Goal: Transaction & Acquisition: Book appointment/travel/reservation

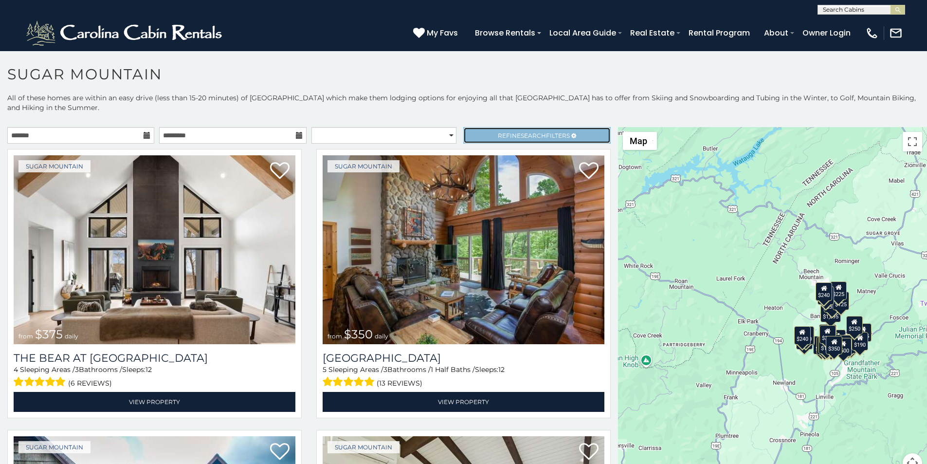
click at [471, 127] on link "Refine Search Filters" at bounding box center [536, 135] width 147 height 17
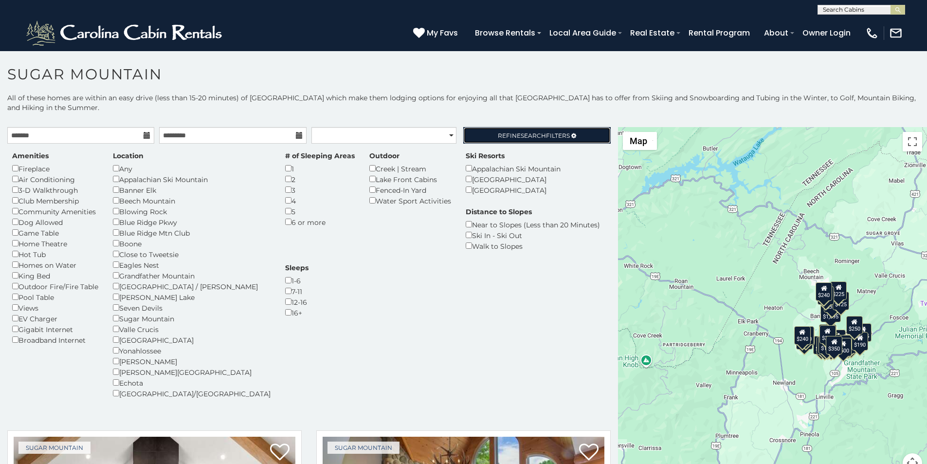
scroll to position [312, 0]
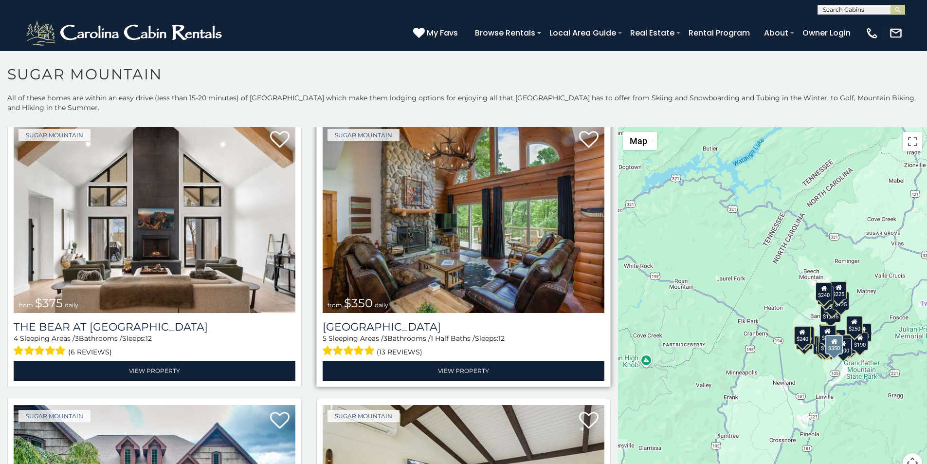
click at [337, 118] on div "Sugar Mountain from $350 daily Grouse Moor Lodge 5 Sleeping Areas / 3 Bathrooms…" at bounding box center [463, 252] width 294 height 269
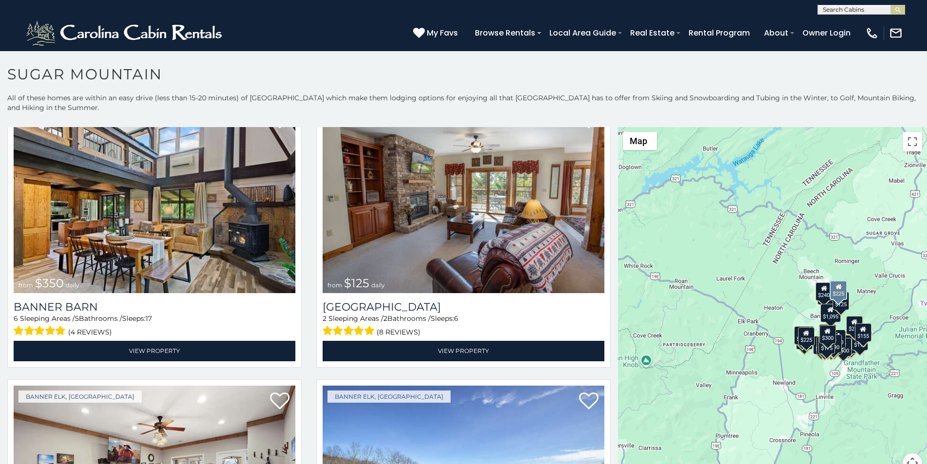
scroll to position [3474, 0]
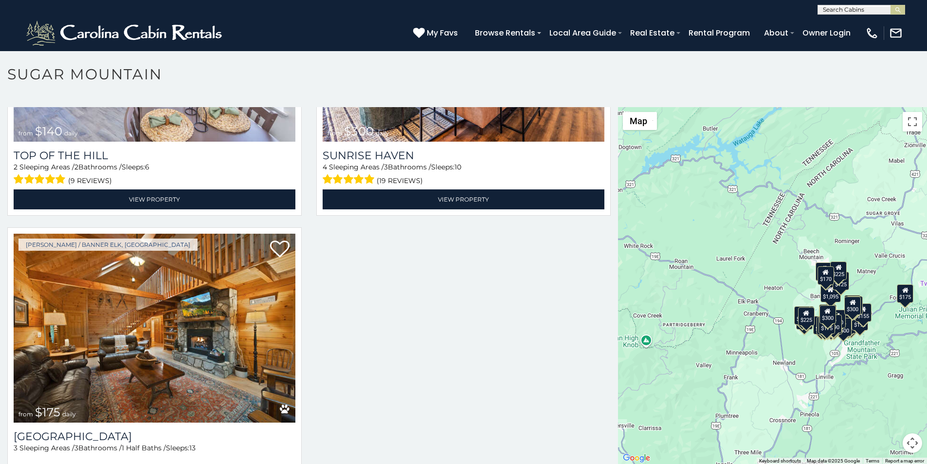
scroll to position [4, 0]
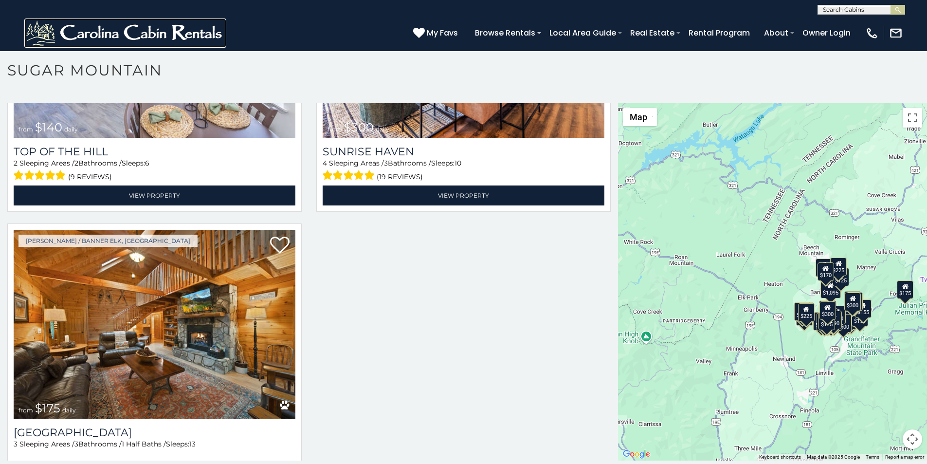
click at [44, 35] on img at bounding box center [125, 32] width 202 height 29
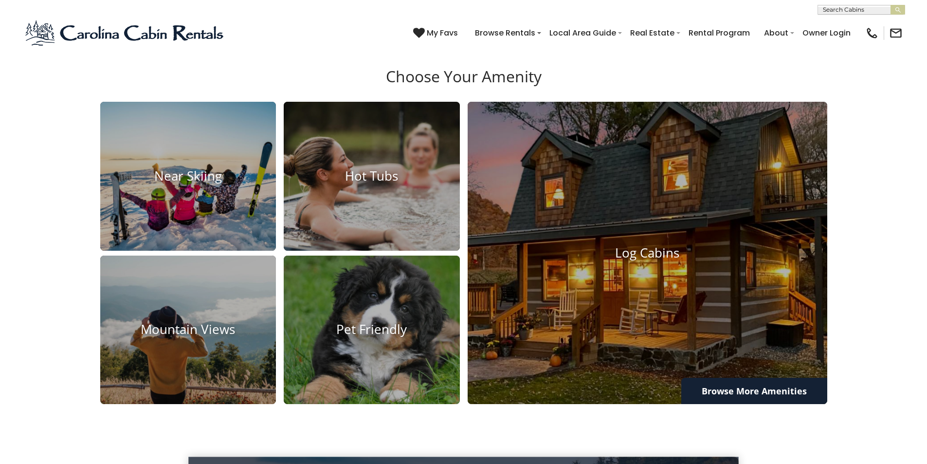
scroll to position [937, 0]
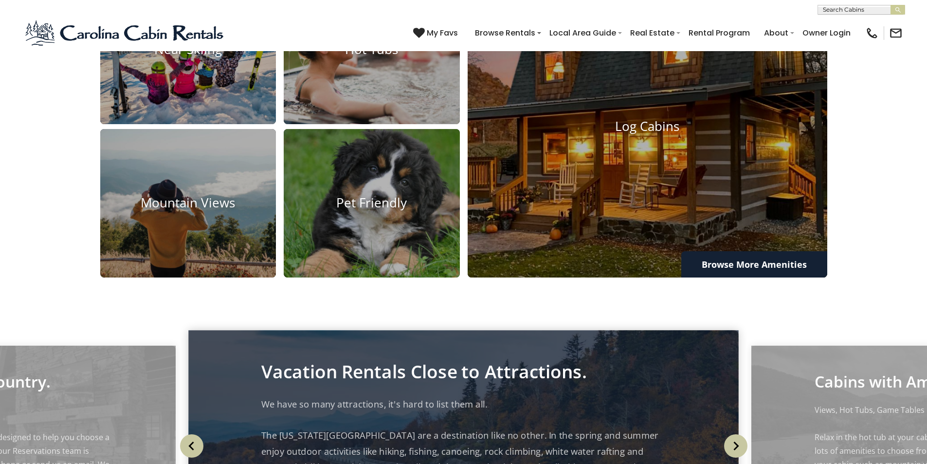
click at [268, 396] on p "We have so many attractions, it's hard to list them all. The North Carolina Mou…" at bounding box center [463, 466] width 404 height 141
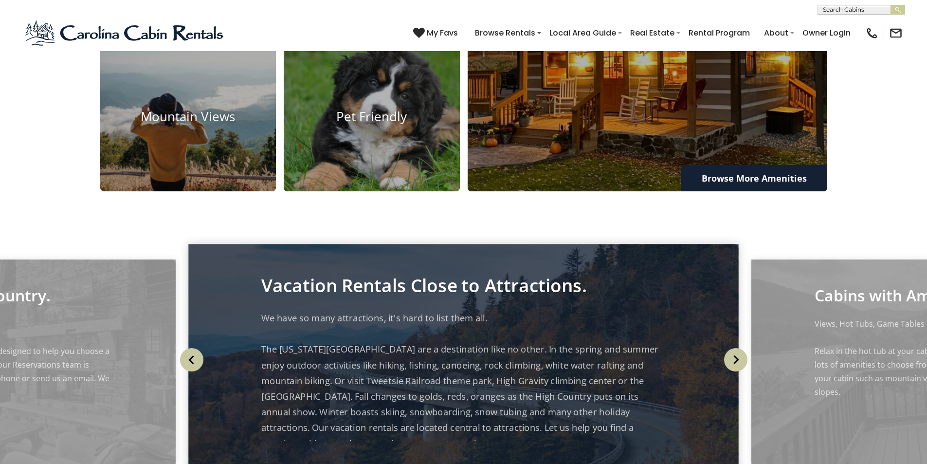
scroll to position [1342, 0]
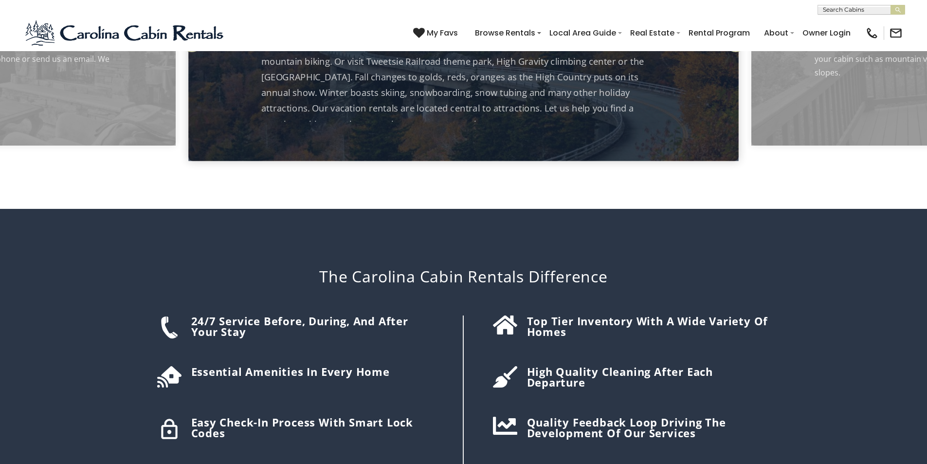
click at [475, 209] on div "The Carolina Cabin Rentals Difference 24/7 Service before, during, and after yo…" at bounding box center [463, 362] width 637 height 306
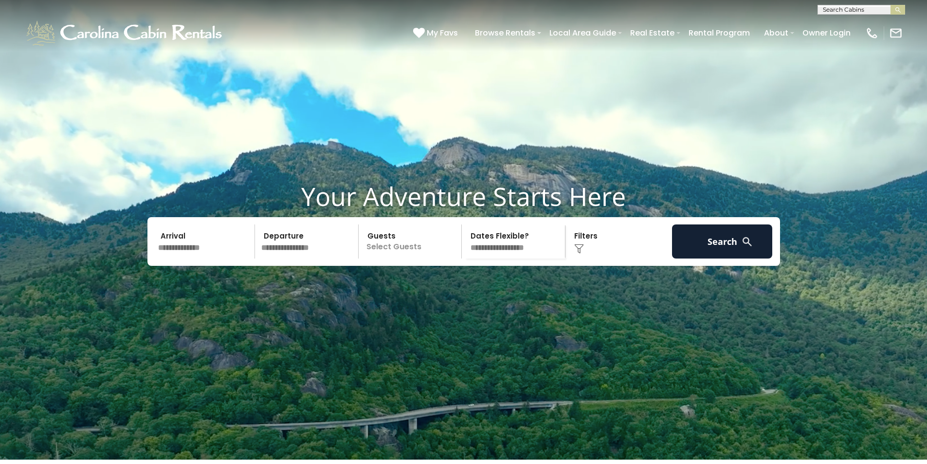
scroll to position [0, 0]
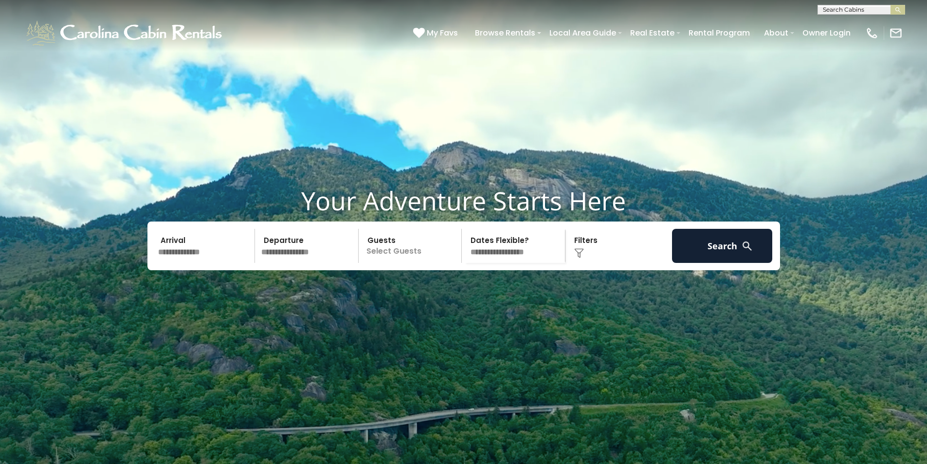
click at [475, 3] on div "**********" at bounding box center [463, 7] width 927 height 15
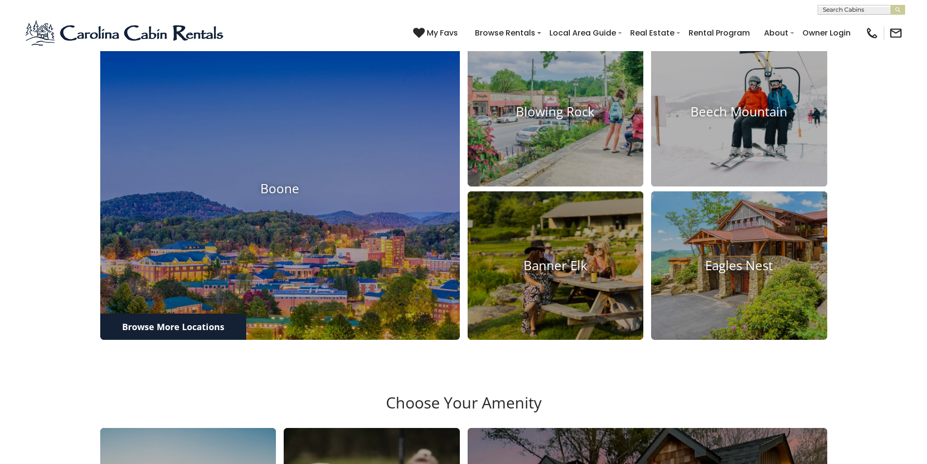
scroll to position [485, 0]
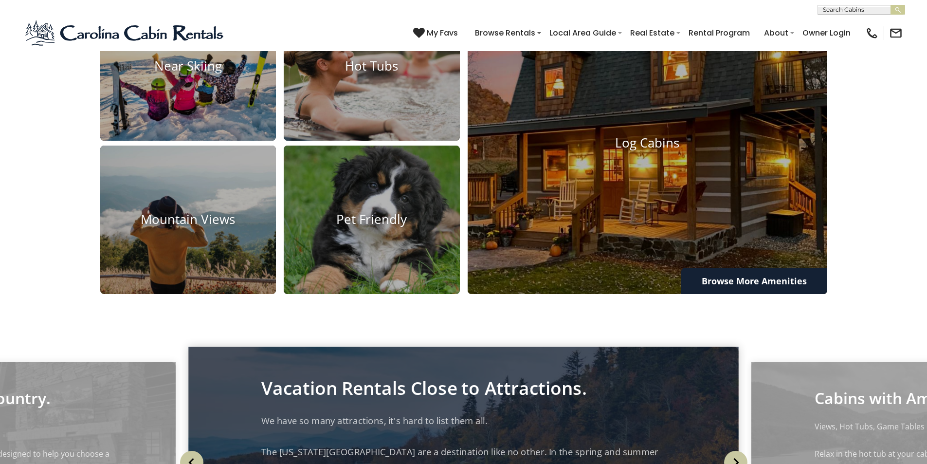
scroll to position [951, 0]
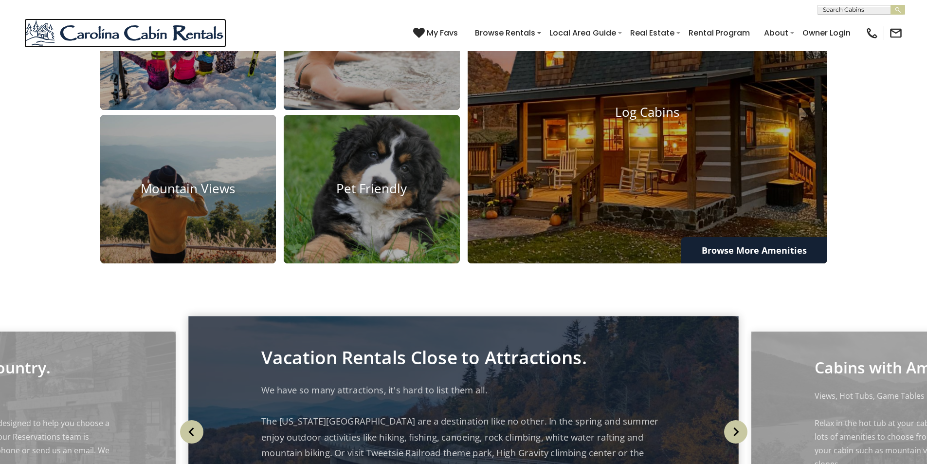
click at [40, 40] on img at bounding box center [125, 32] width 202 height 29
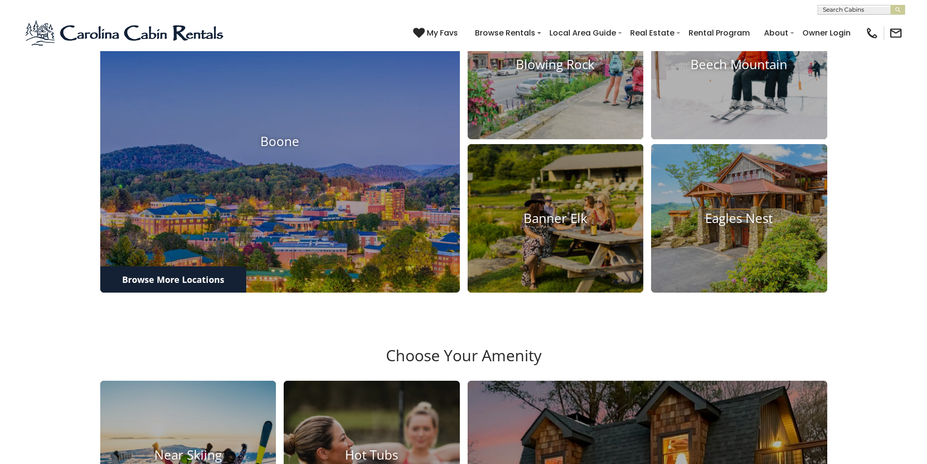
scroll to position [977, 0]
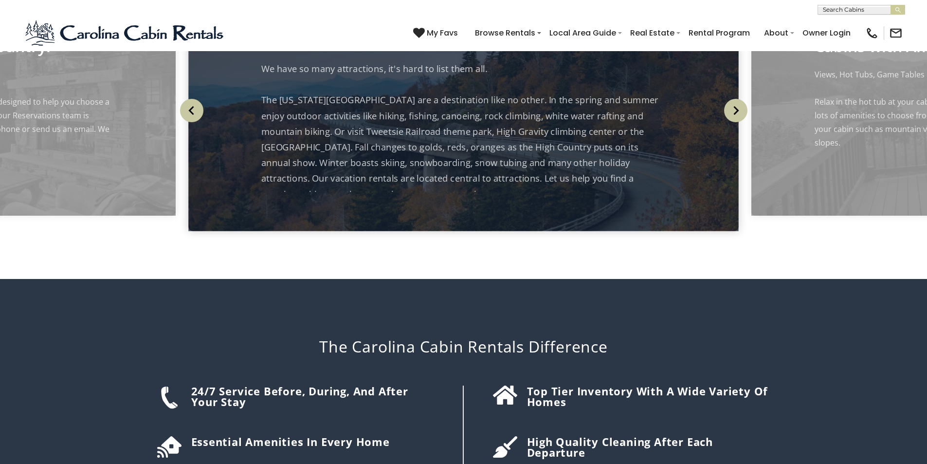
scroll to position [1382, 0]
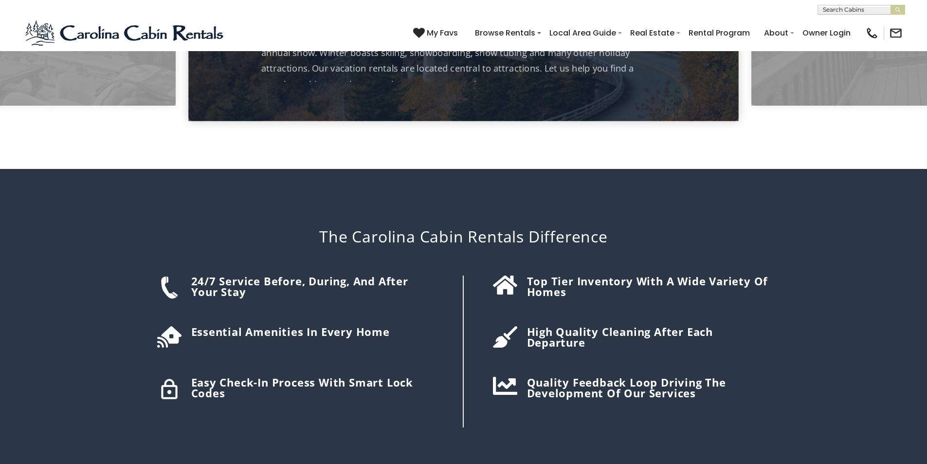
click at [277, 169] on div "The Carolina Cabin Rentals Difference 24/7 Service before, during, and after yo…" at bounding box center [463, 322] width 637 height 306
click at [485, 169] on div "The Carolina Cabin Rentals Difference 24/7 Service before, during, and after yo…" at bounding box center [463, 322] width 637 height 306
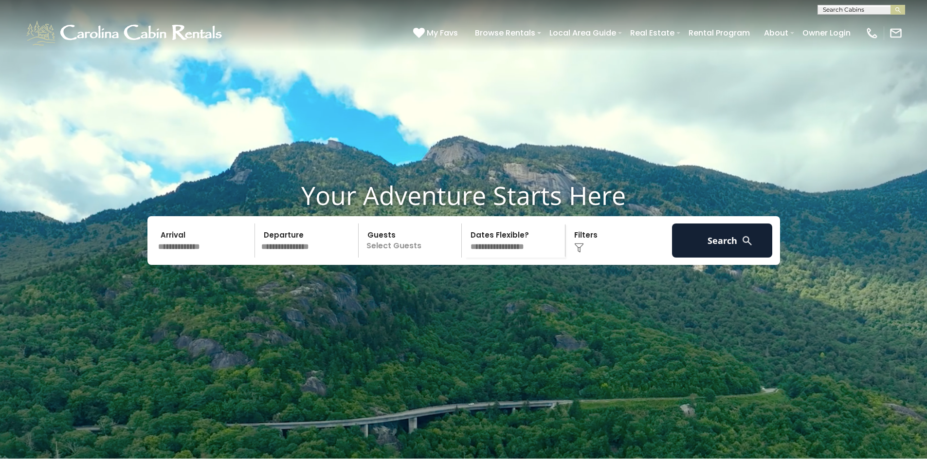
scroll to position [0, 0]
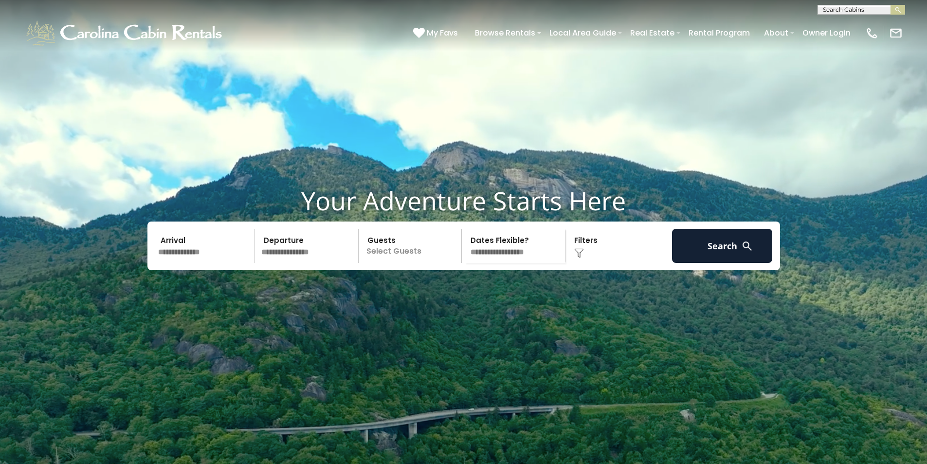
click at [164, 2] on div "**********" at bounding box center [463, 7] width 927 height 15
click at [278, 2] on div "**********" at bounding box center [463, 7] width 927 height 15
click at [475, 2] on div "**********" at bounding box center [463, 7] width 927 height 15
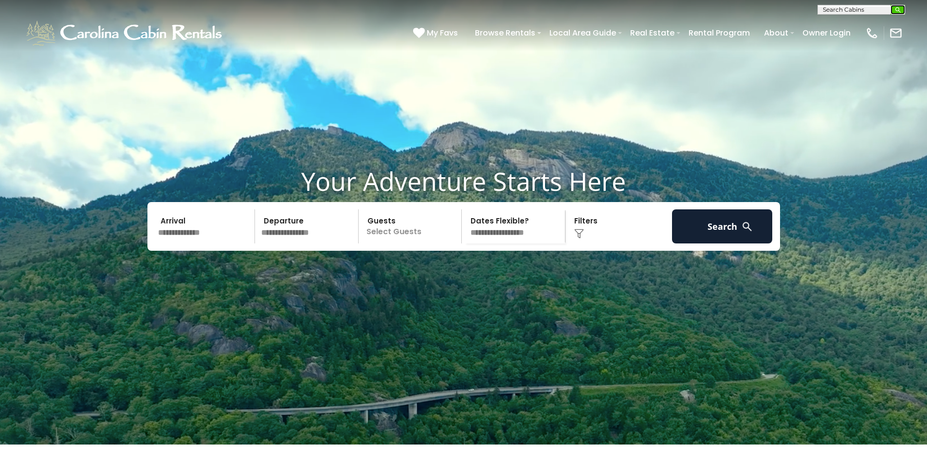
click at [901, 9] on img "submit" at bounding box center [897, 9] width 7 height 7
